Goal: Task Accomplishment & Management: Manage account settings

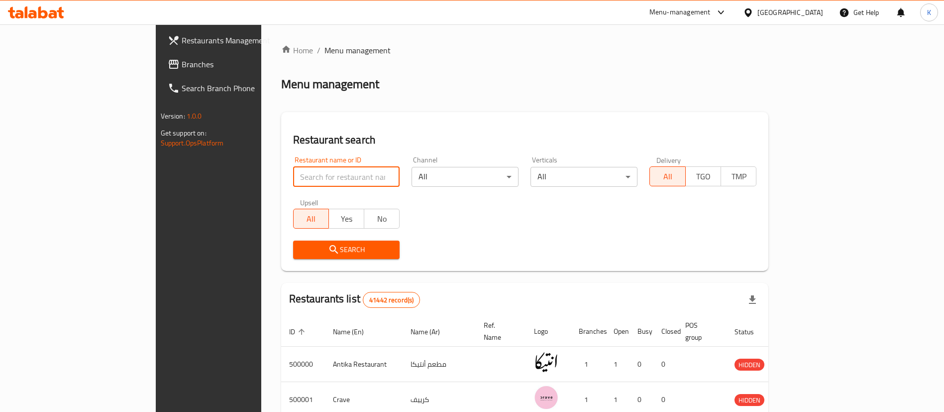
click at [293, 182] on input "search" at bounding box center [346, 177] width 107 height 20
type input "Daddy's Burger"
click button "Search" at bounding box center [346, 249] width 107 height 18
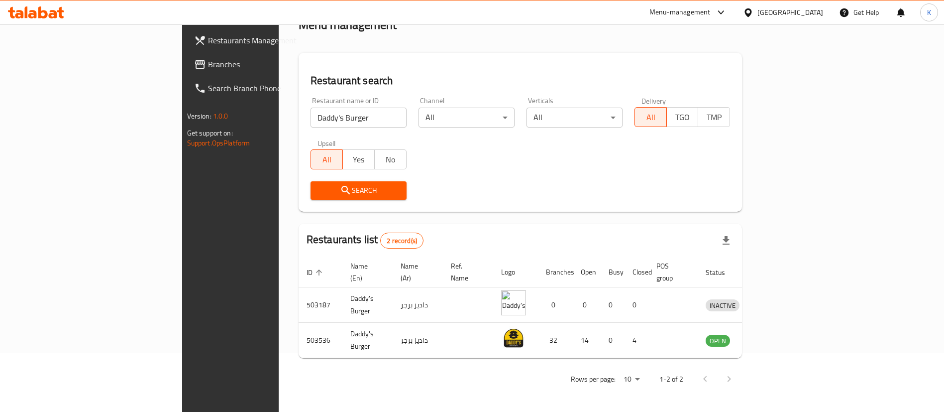
scroll to position [48, 0]
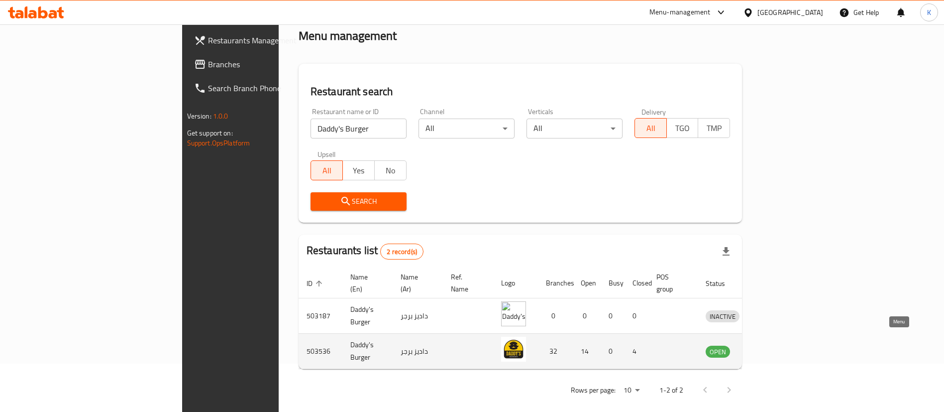
click at [772, 345] on icon "enhanced table" at bounding box center [766, 351] width 12 height 12
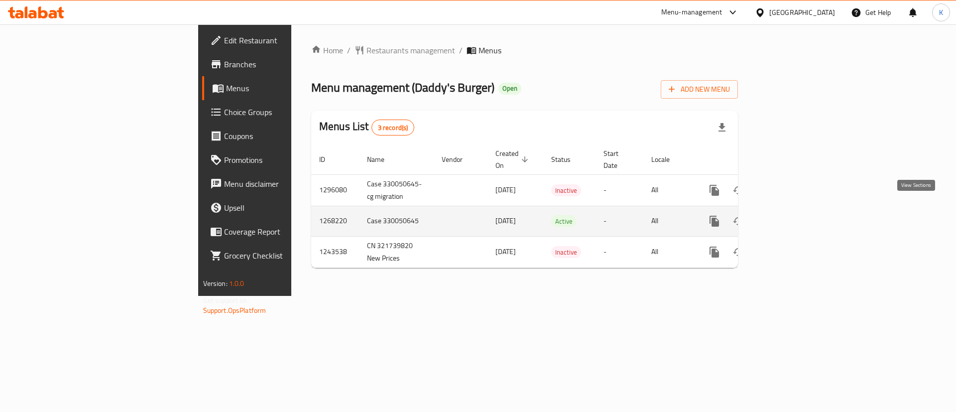
click at [798, 212] on link "enhanced table" at bounding box center [786, 221] width 24 height 24
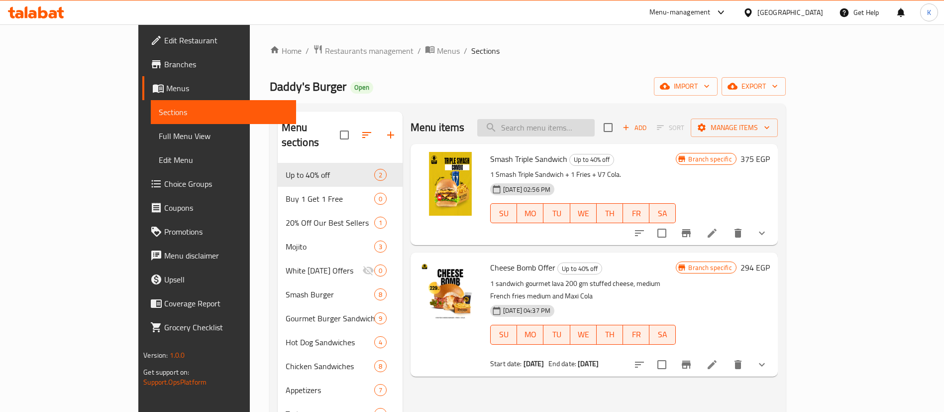
click at [578, 126] on input "search" at bounding box center [535, 127] width 117 height 17
click at [490, 268] on span "Cheese Bomb Offer" at bounding box center [522, 267] width 65 height 15
drag, startPoint x: 472, startPoint y: 268, endPoint x: 480, endPoint y: 268, distance: 7.5
click at [490, 268] on span "Cheese Bomb Offer" at bounding box center [522, 267] width 65 height 15
copy span "Cheese Bomb"
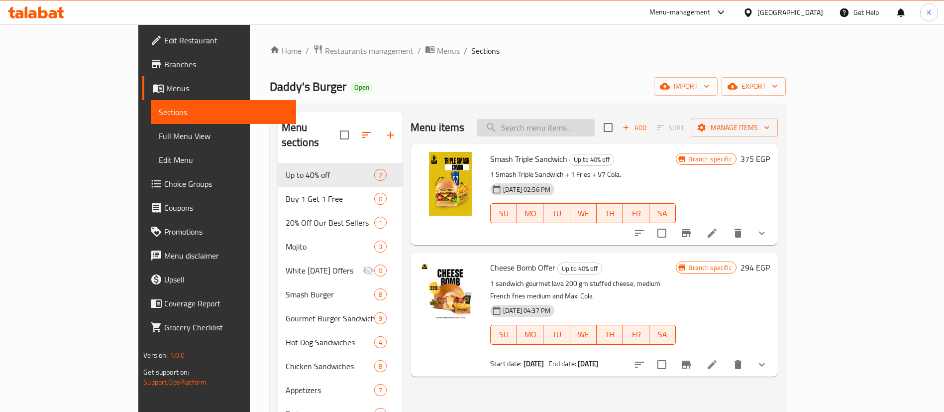
paste input "Cheese Bomb"
click at [595, 132] on input "Cheese Bomb" at bounding box center [535, 127] width 117 height 17
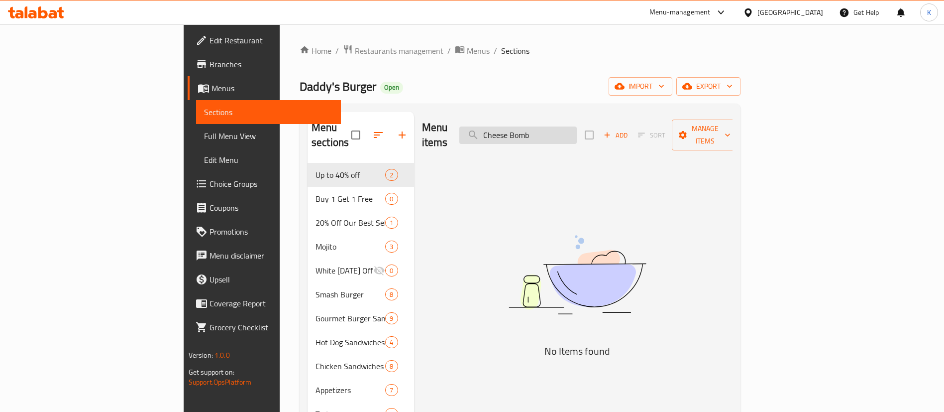
click at [577, 126] on input "Cheese Bomb" at bounding box center [518, 134] width 117 height 17
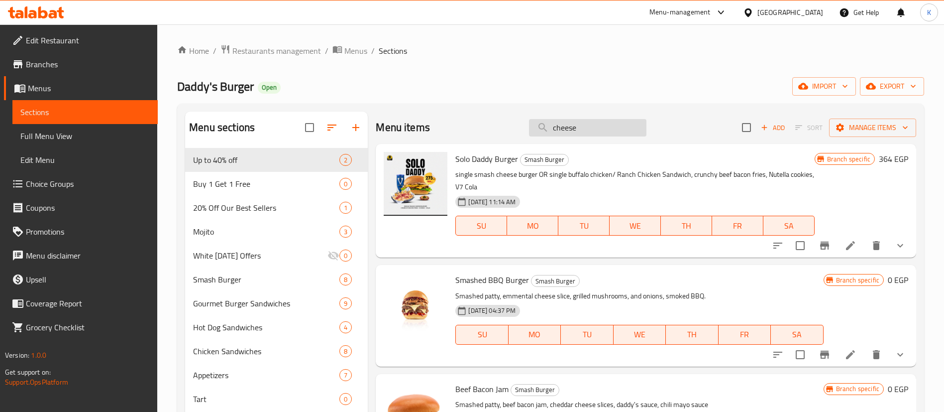
type input "cheese b"
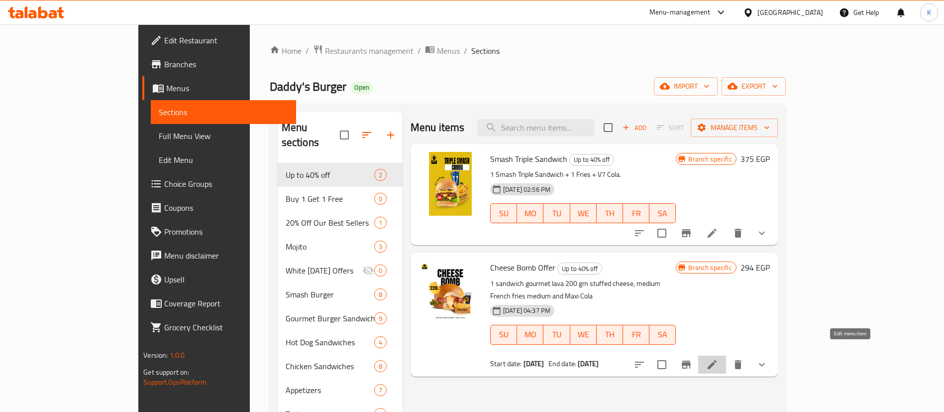
click at [718, 358] on icon at bounding box center [712, 364] width 12 height 12
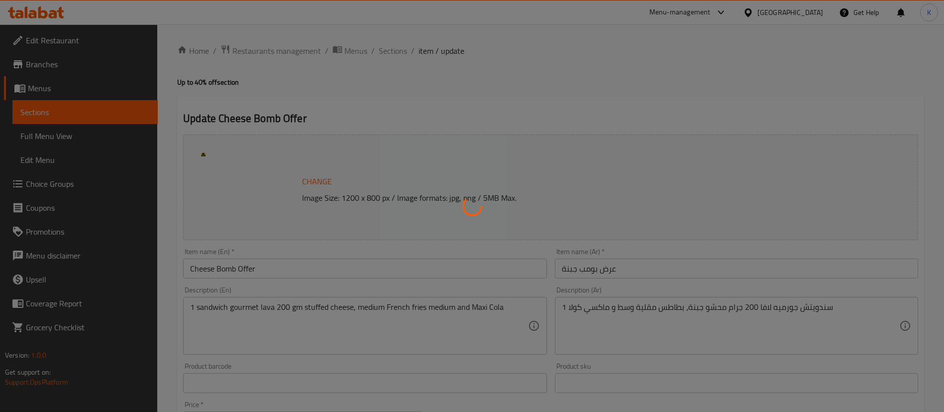
type input "إختيارك من الساندويتش"
type input "1"
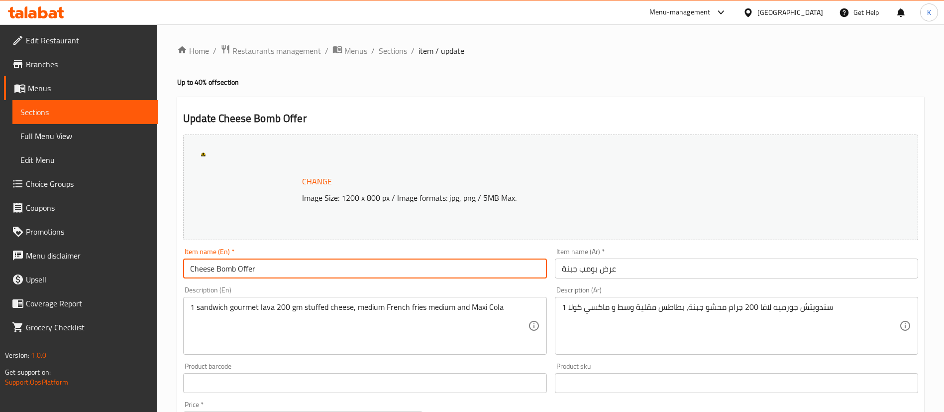
click at [231, 267] on input "Cheese Bomb Offer" at bounding box center [364, 268] width 363 height 20
click at [398, 49] on span "Sections" at bounding box center [393, 51] width 28 height 12
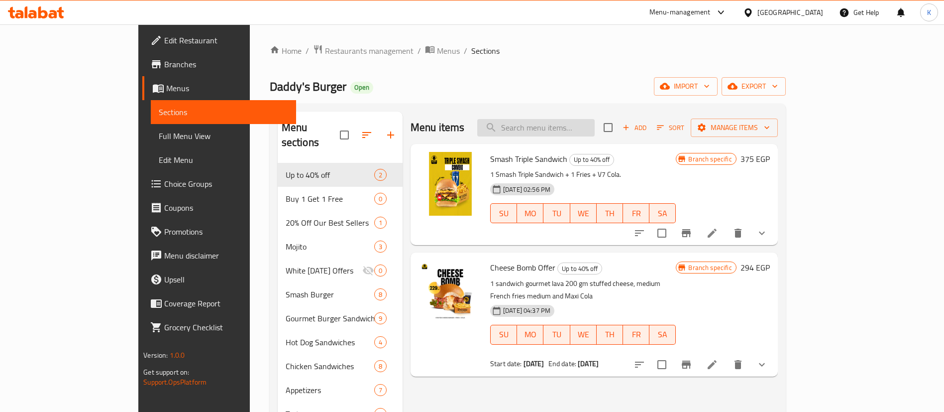
click at [562, 127] on input "search" at bounding box center [535, 127] width 117 height 17
paste input "Cheese Bomb Offer"
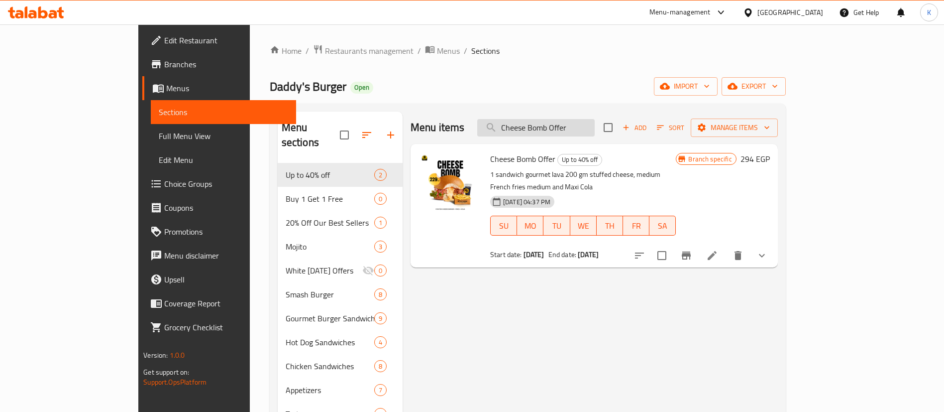
click at [595, 127] on input "Cheese Bomb Offer" at bounding box center [535, 127] width 117 height 17
type input "Cheese Bomb"
click at [692, 249] on icon "Branch-specific-item" at bounding box center [687, 255] width 12 height 12
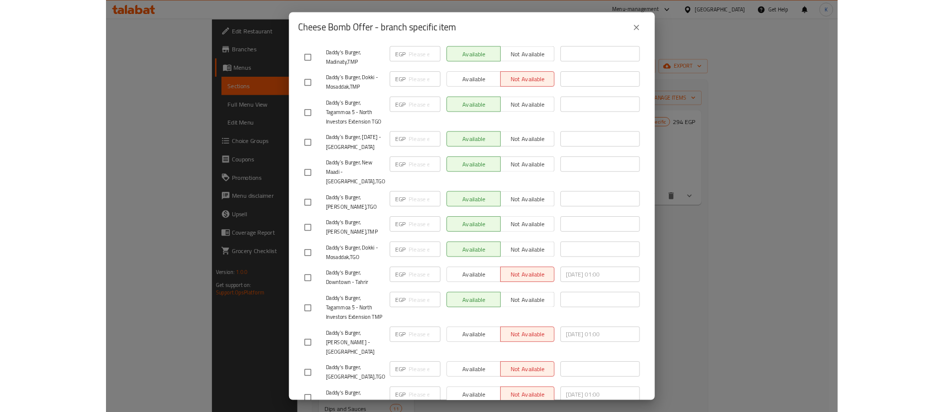
scroll to position [879, 0]
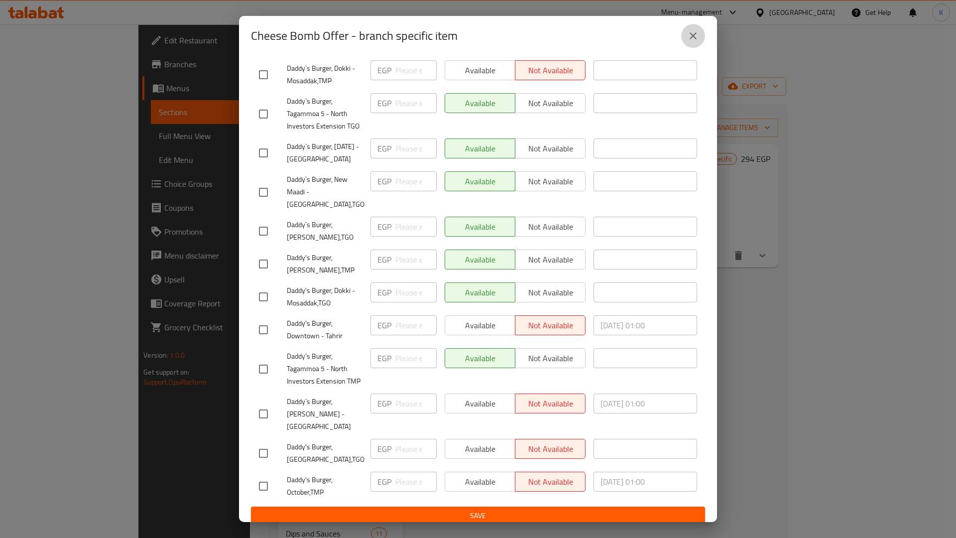
click at [692, 33] on icon "close" at bounding box center [693, 36] width 12 height 12
